Goal: Information Seeking & Learning: Learn about a topic

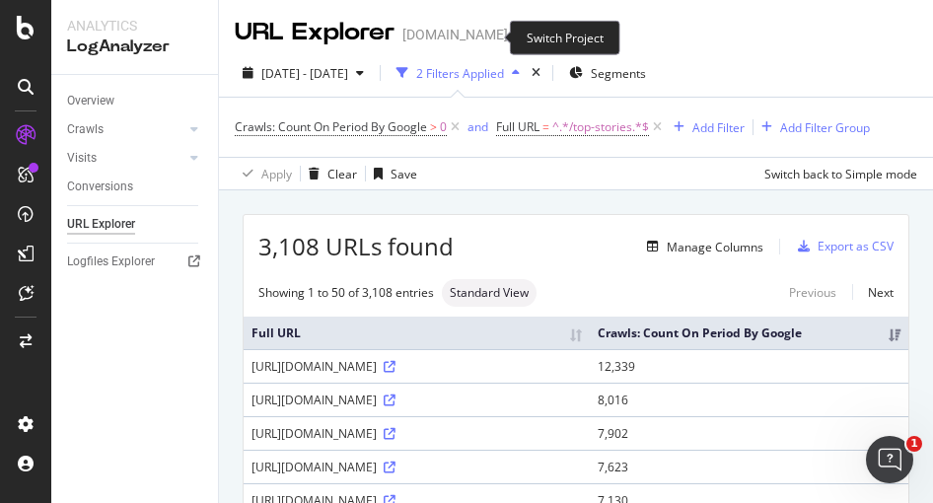
click at [516, 37] on icon "arrow-right-arrow-left" at bounding box center [522, 35] width 12 height 14
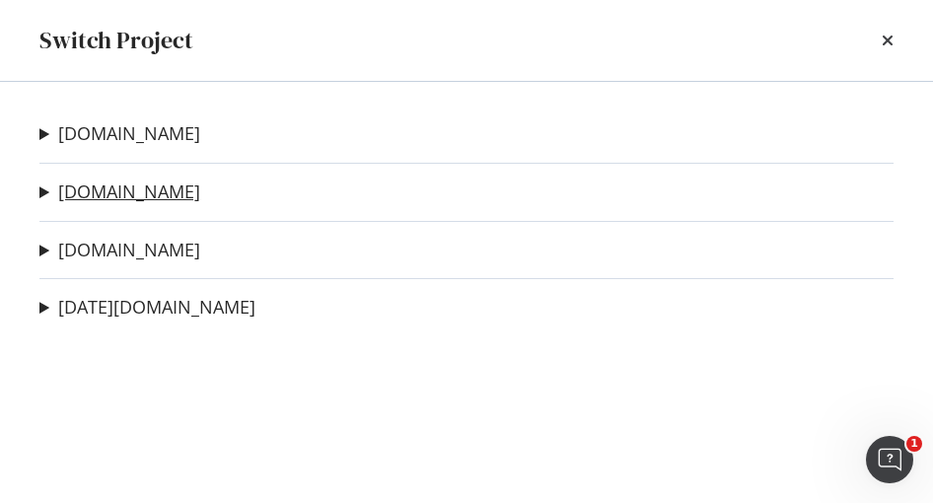
click at [131, 190] on link "[DOMAIN_NAME]" at bounding box center [129, 192] width 142 height 21
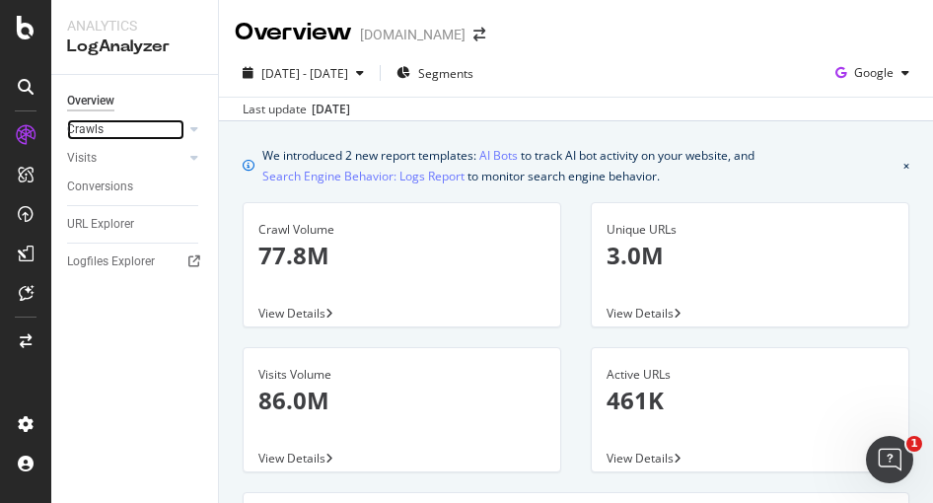
click at [120, 124] on link "Crawls" at bounding box center [125, 129] width 117 height 21
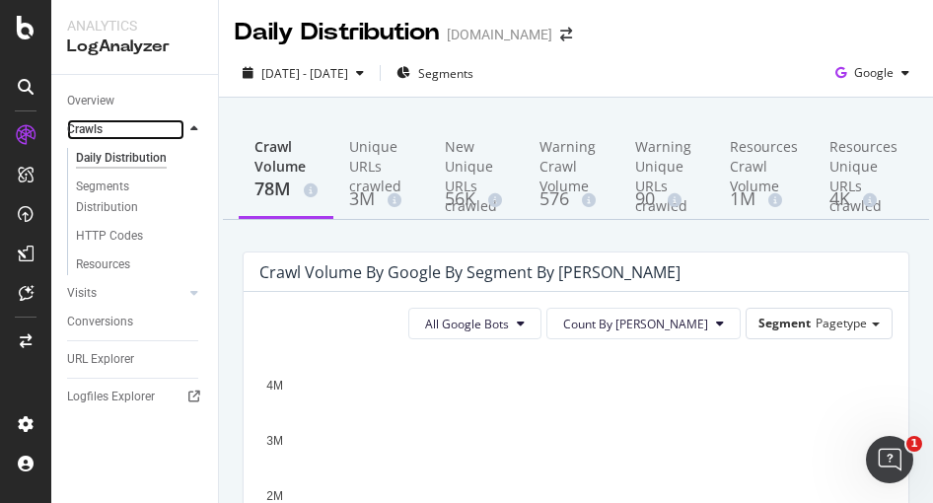
scroll to position [197, 0]
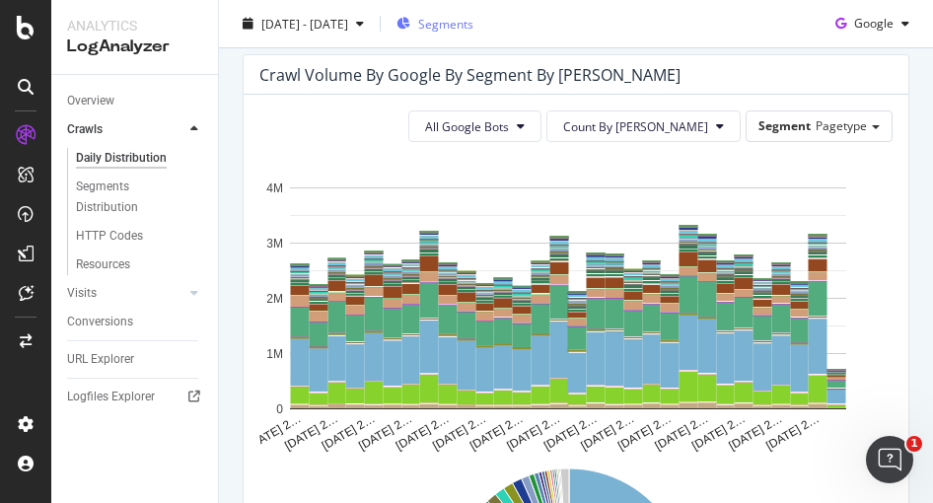
click at [474, 27] on span "Segments" at bounding box center [445, 23] width 55 height 17
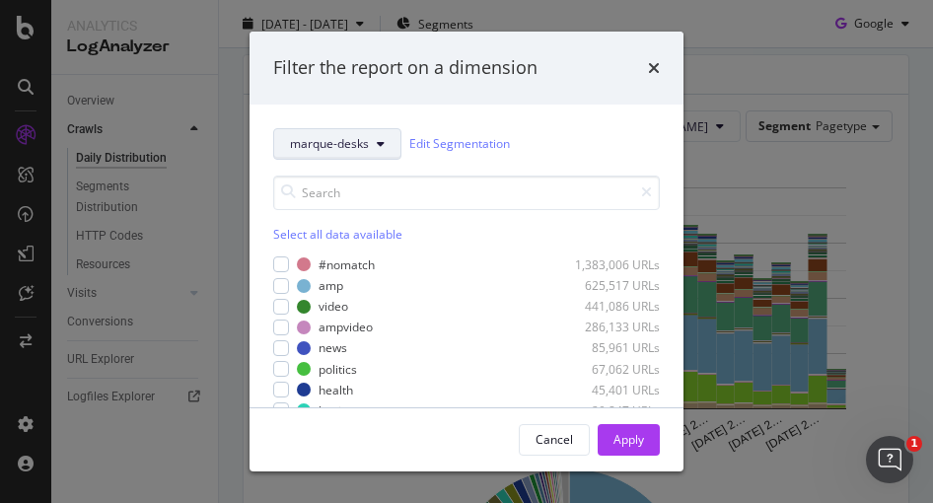
click at [335, 137] on span "marque-desks" at bounding box center [329, 143] width 79 height 17
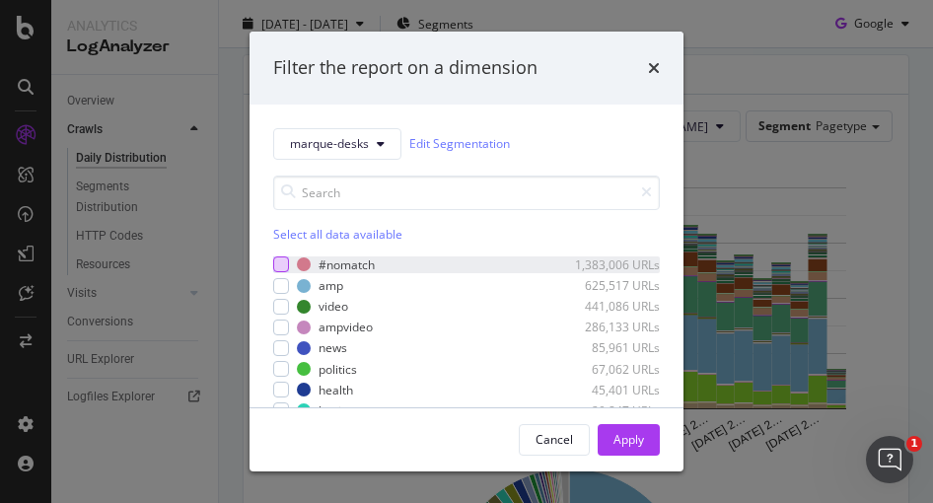
click at [283, 261] on div "modal" at bounding box center [281, 265] width 16 height 16
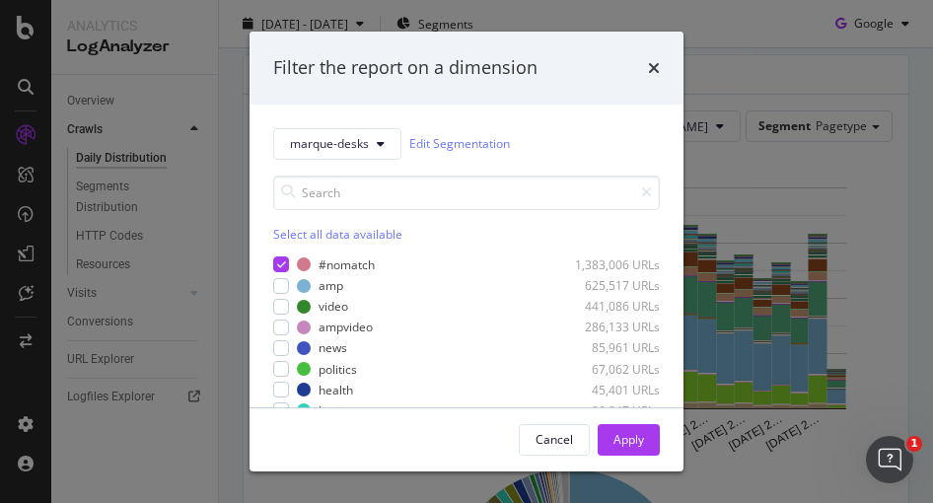
click at [378, 234] on div "Select all data available" at bounding box center [466, 234] width 387 height 17
click at [629, 437] on div "Apply" at bounding box center [629, 439] width 31 height 17
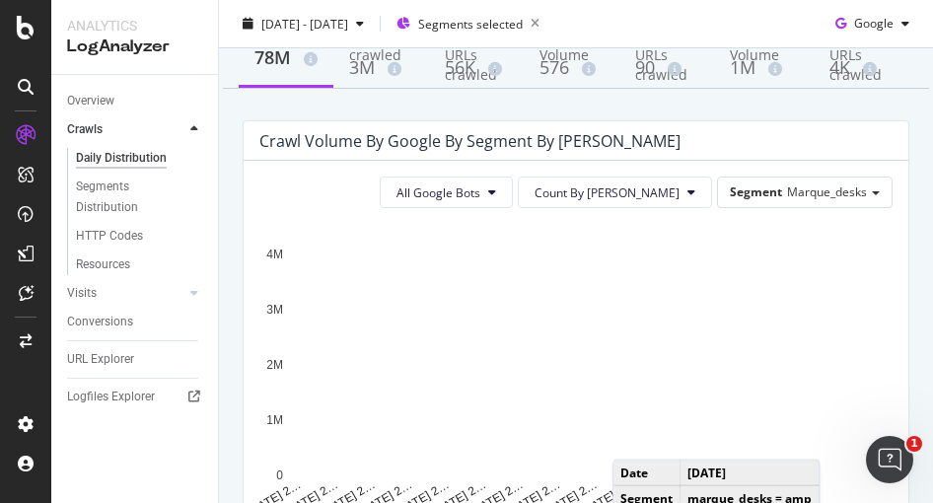
scroll to position [296, 0]
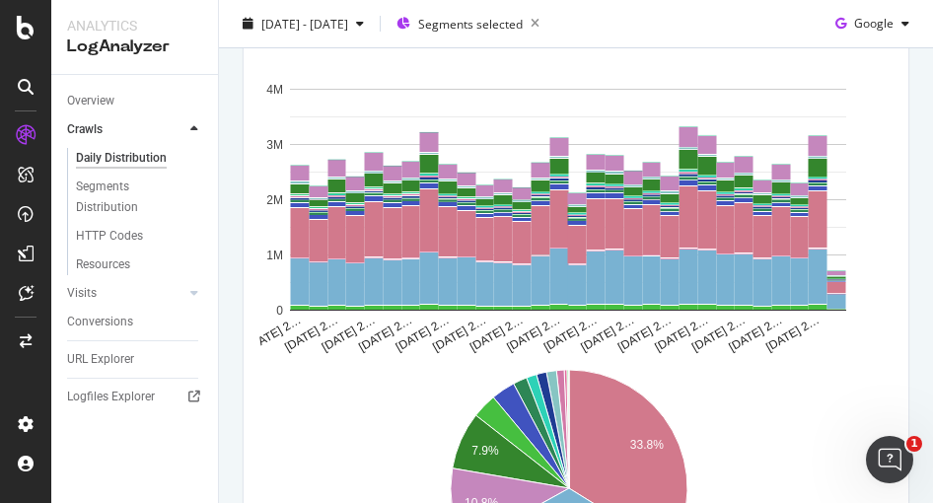
click at [815, 397] on icon "33.8% 7.9% 10.8% 33.1%" at bounding box center [568, 503] width 619 height 296
click at [828, 421] on icon "33.8% 7.9% 10.8% 33.1%" at bounding box center [568, 503] width 619 height 296
click at [760, 424] on icon "33.8% 7.9% 10.8% 33.1%" at bounding box center [568, 503] width 619 height 296
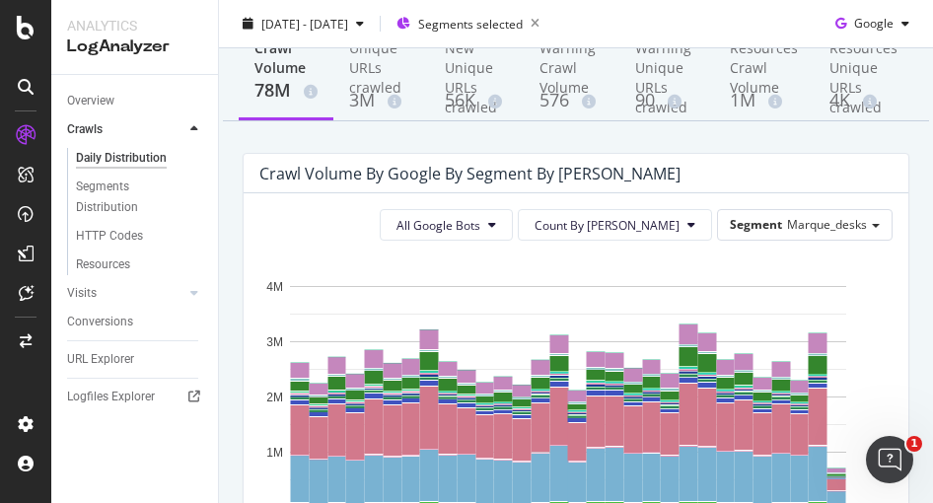
scroll to position [0, 0]
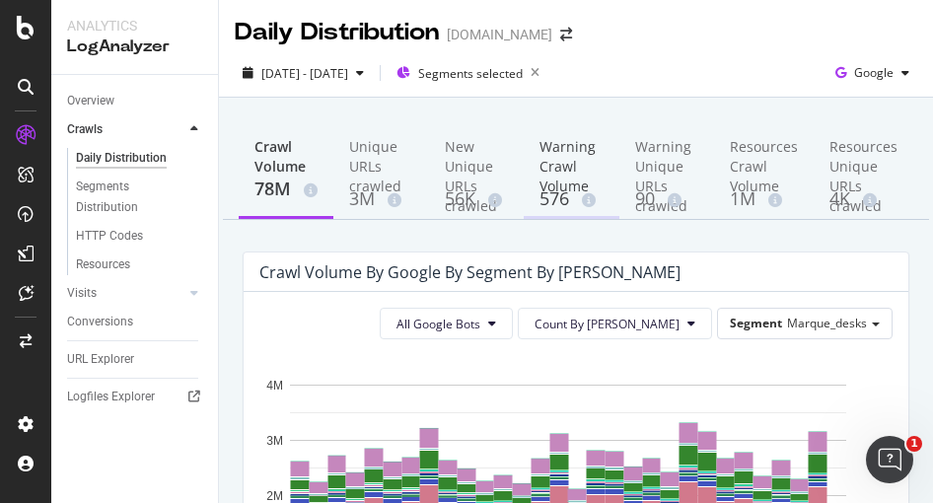
click at [564, 165] on div "Warning Crawl Volume" at bounding box center [571, 161] width 63 height 49
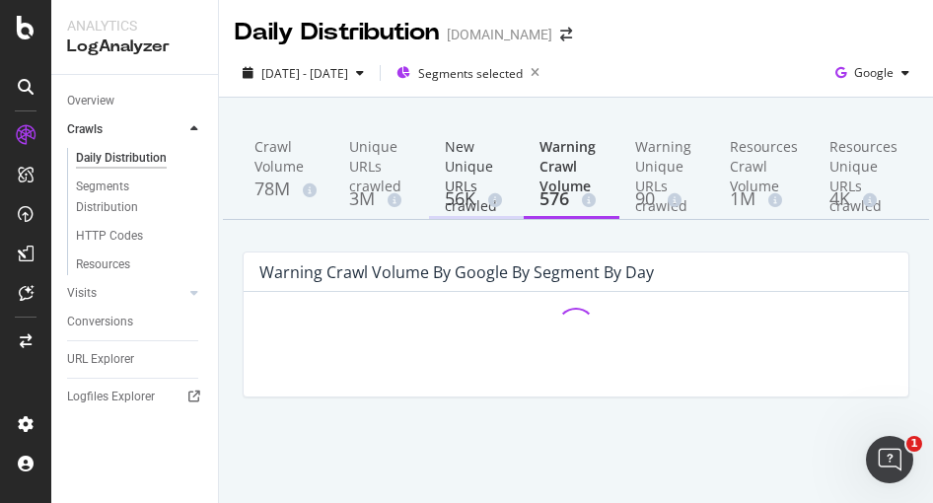
click at [470, 181] on div "New Unique URLs crawled" at bounding box center [476, 161] width 63 height 49
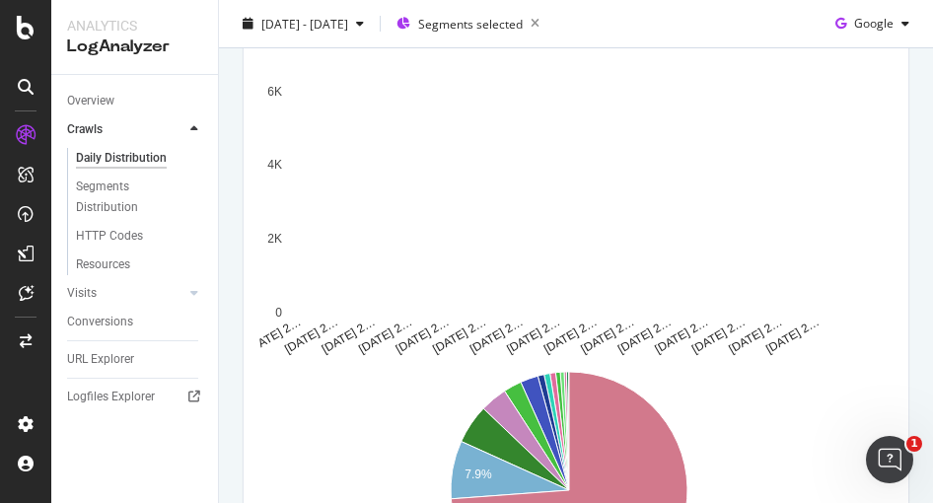
scroll to position [296, 0]
